Goal: Task Accomplishment & Management: Manage account settings

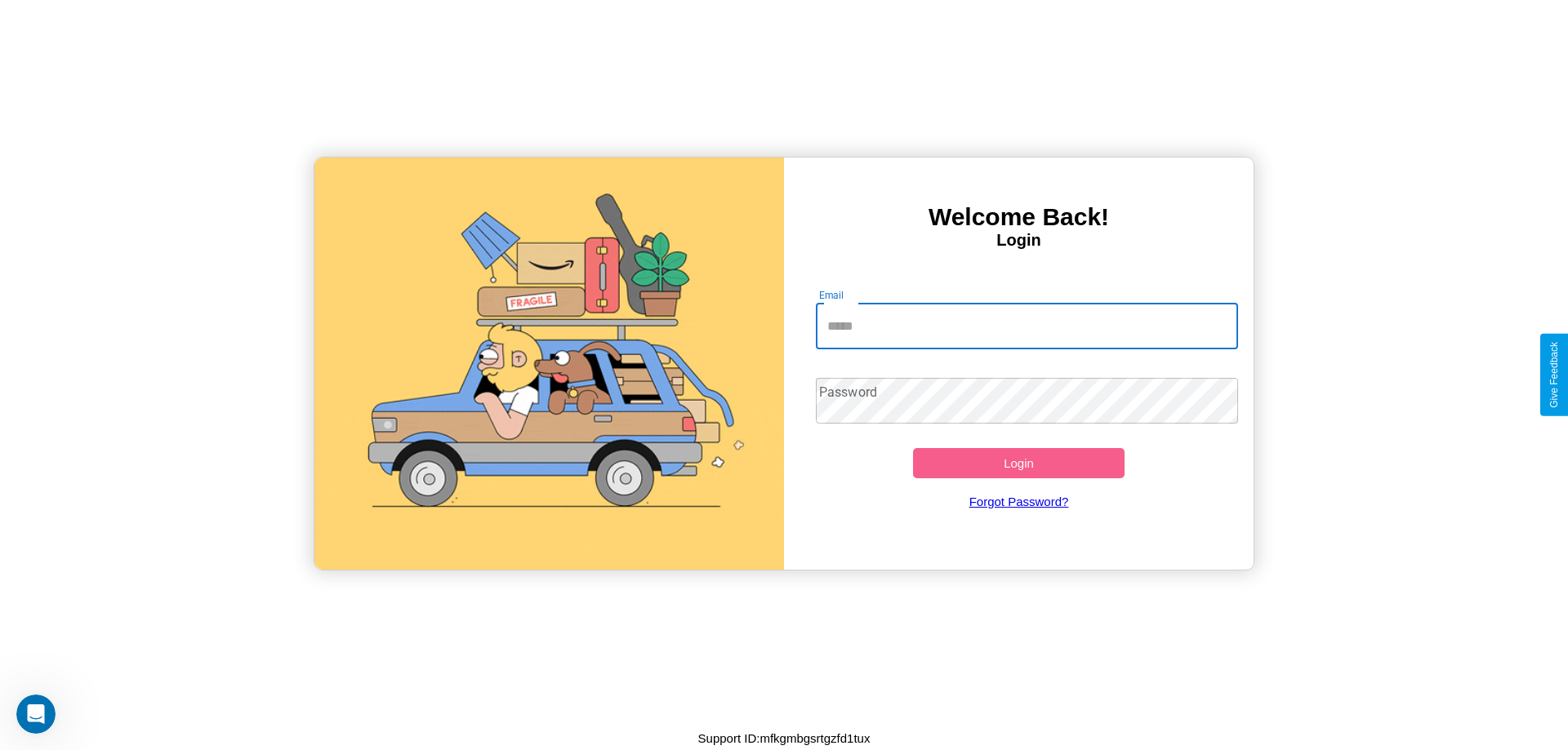
click at [1027, 326] on input "Email" at bounding box center [1027, 327] width 423 height 46
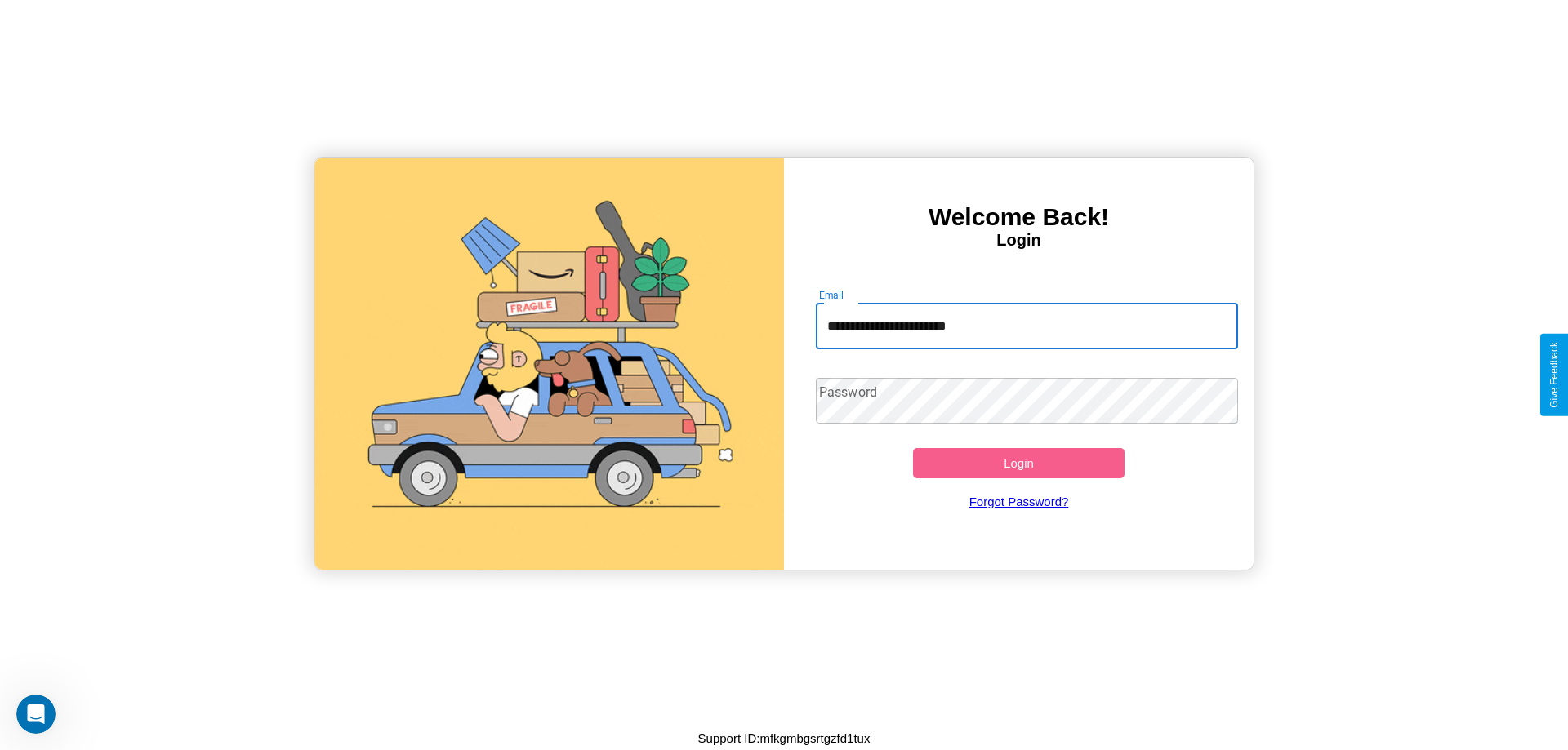
type input "**********"
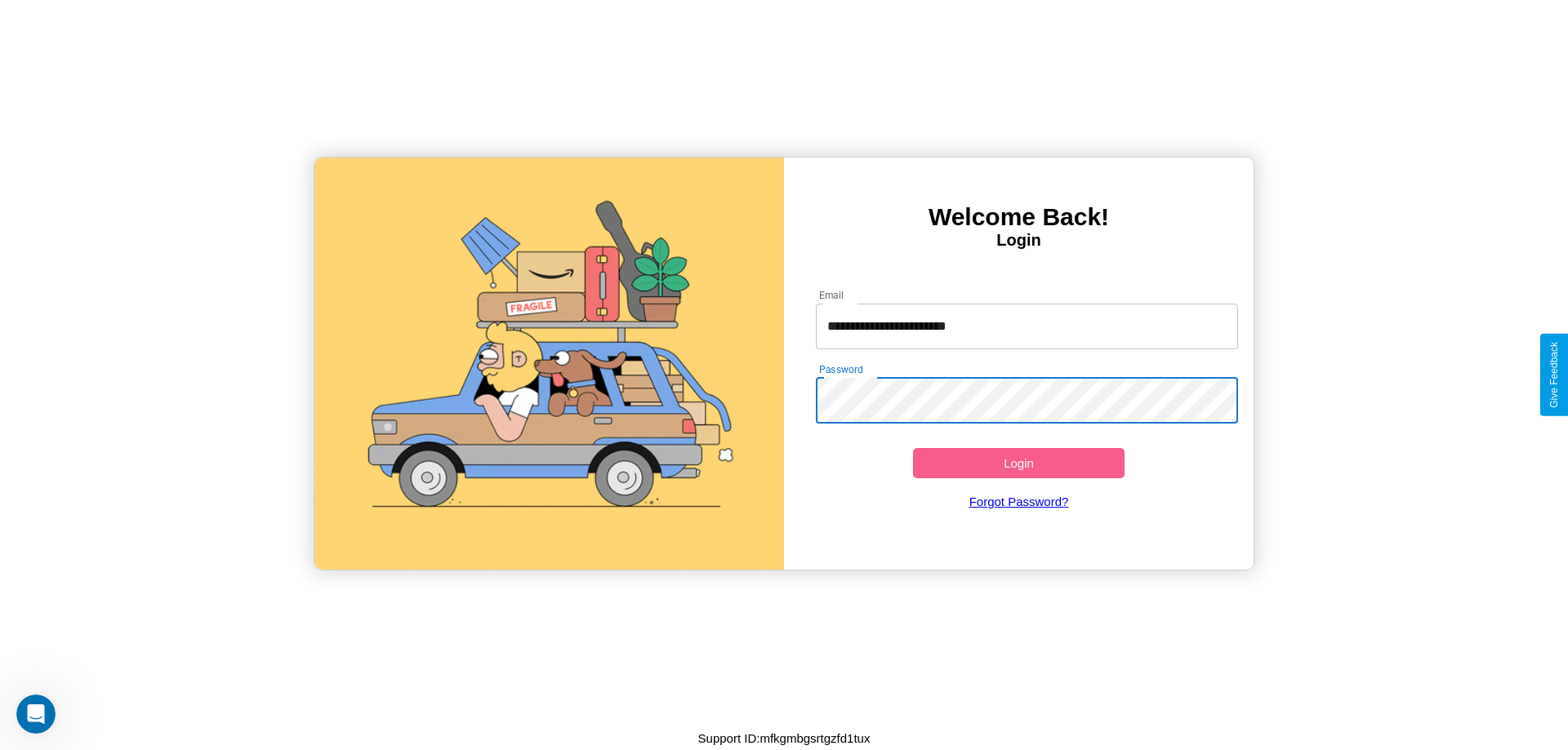
click at [1019, 463] on button "Login" at bounding box center [1019, 463] width 212 height 30
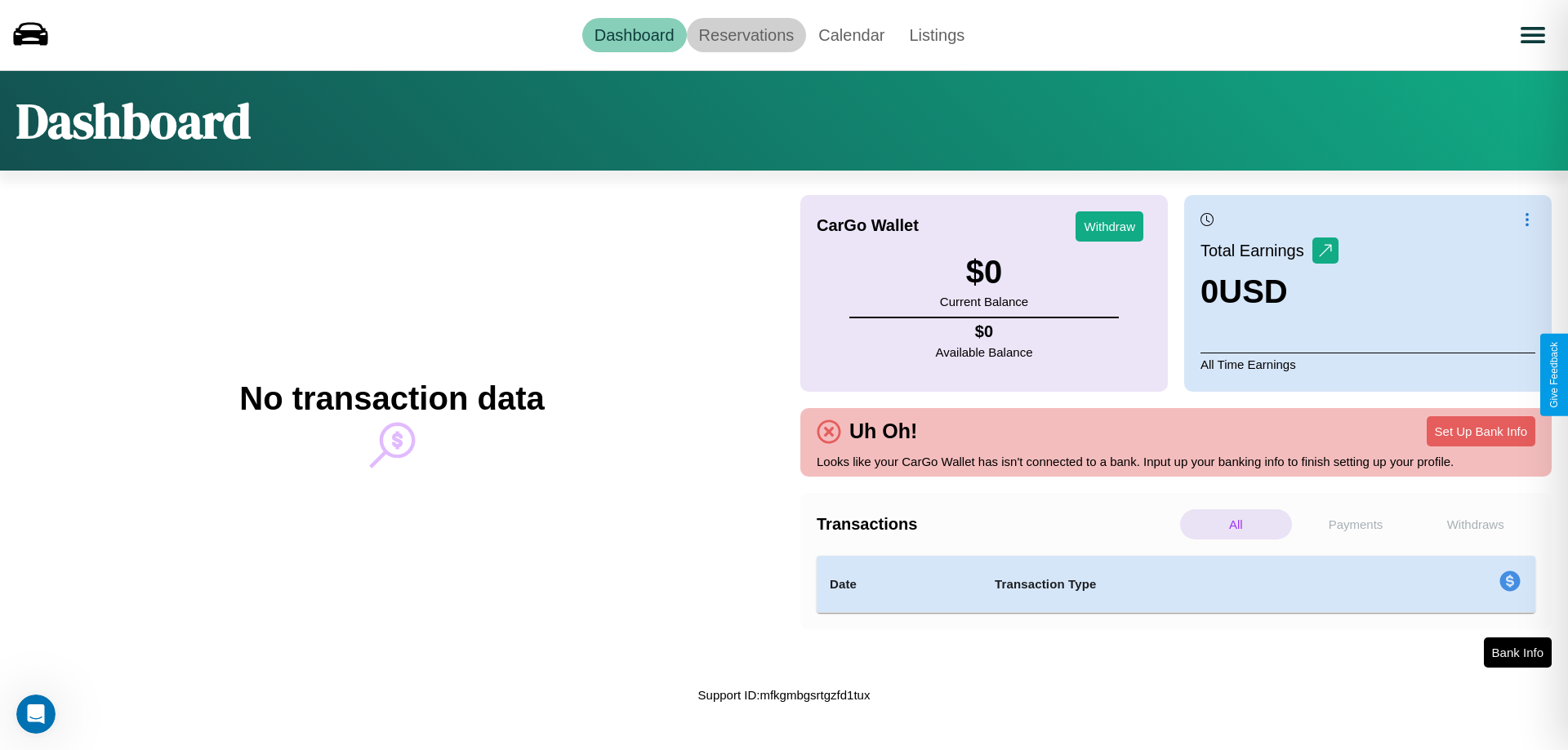
click at [746, 34] on link "Reservations" at bounding box center [747, 34] width 120 height 34
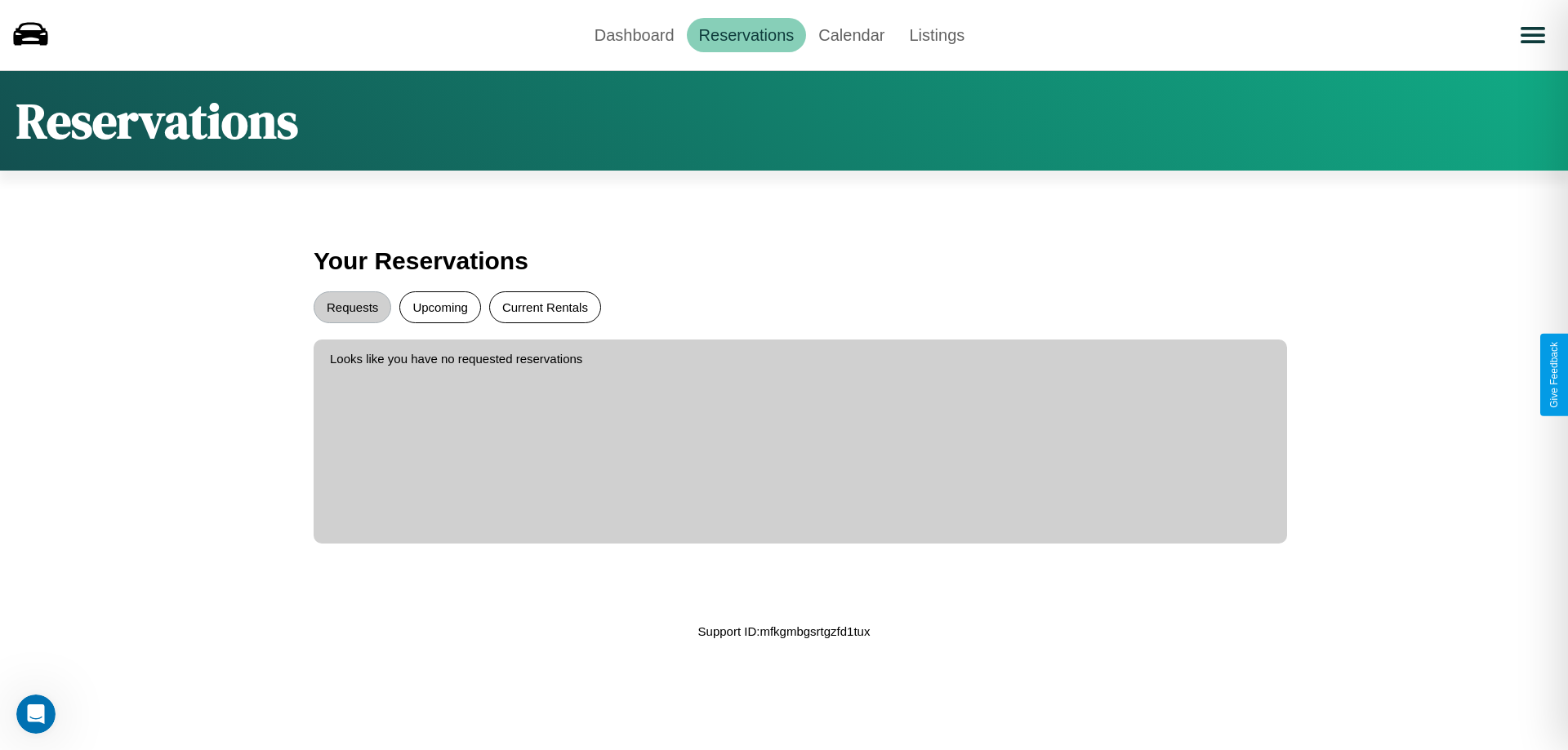
click at [545, 307] on button "Current Rentals" at bounding box center [545, 308] width 112 height 32
click at [352, 307] on button "Requests" at bounding box center [353, 308] width 78 height 32
